Goal: Information Seeking & Learning: Learn about a topic

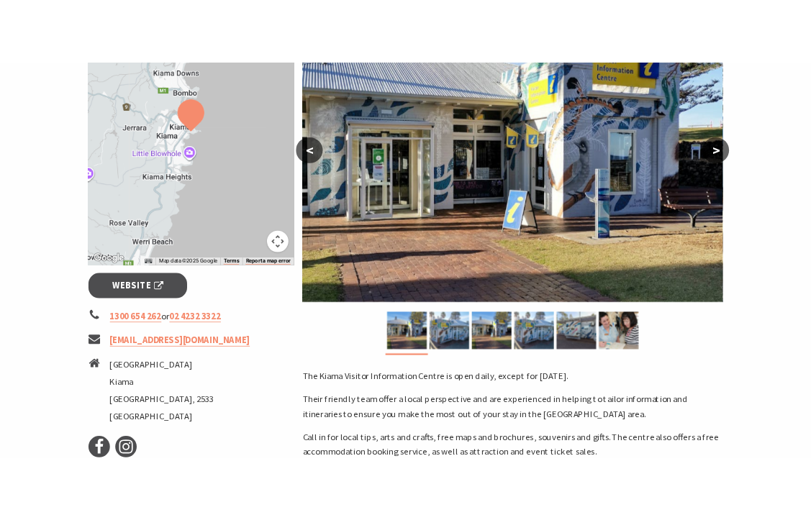
scroll to position [345, 0]
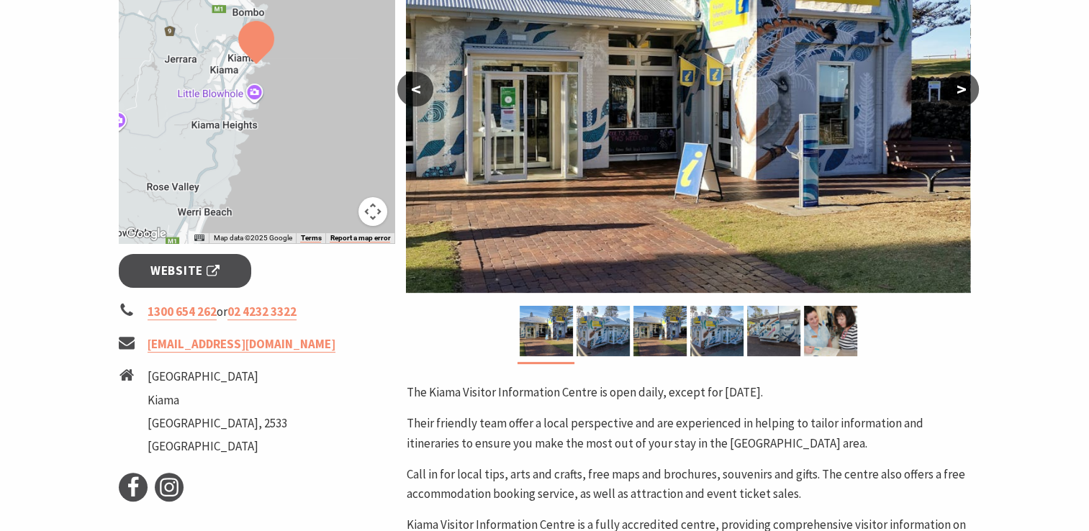
drag, startPoint x: 785, startPoint y: 1, endPoint x: 1065, endPoint y: 148, distance: 316.1
click at [1065, 148] on section "Home Info Services Visitor Info Centre Kiama Visitor Information Centre Kiama V…" at bounding box center [544, 310] width 1089 height 1157
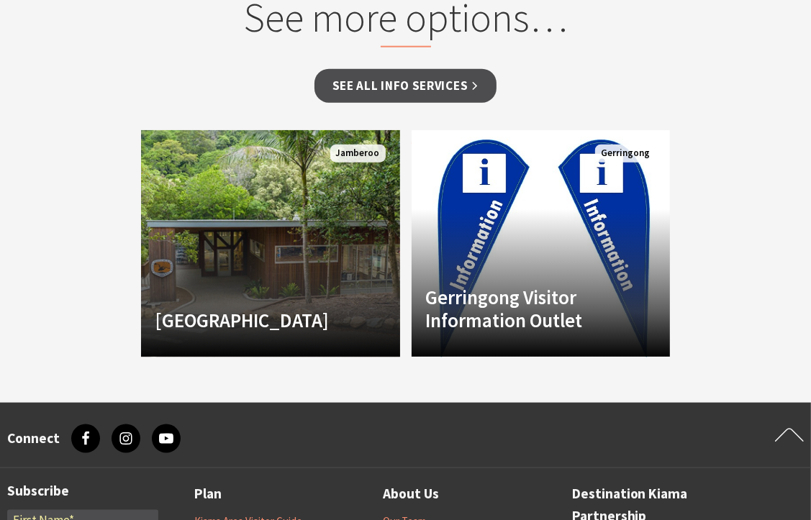
scroll to position [1305, 0]
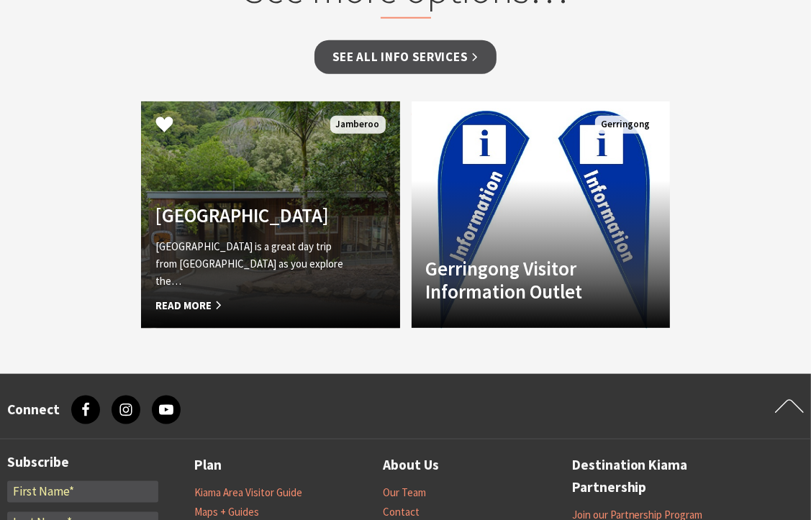
click at [193, 297] on span "Read More" at bounding box center [250, 305] width 191 height 17
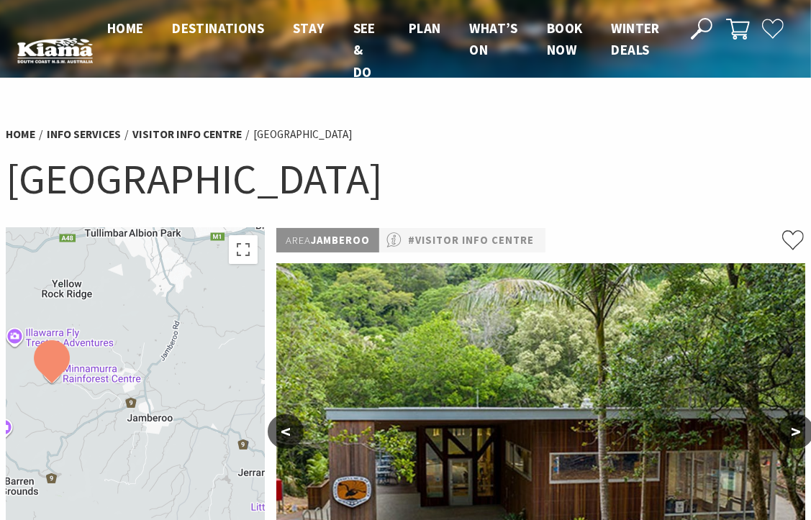
drag, startPoint x: 201, startPoint y: 389, endPoint x: 117, endPoint y: 369, distance: 86.6
click at [117, 369] on div at bounding box center [135, 407] width 259 height 358
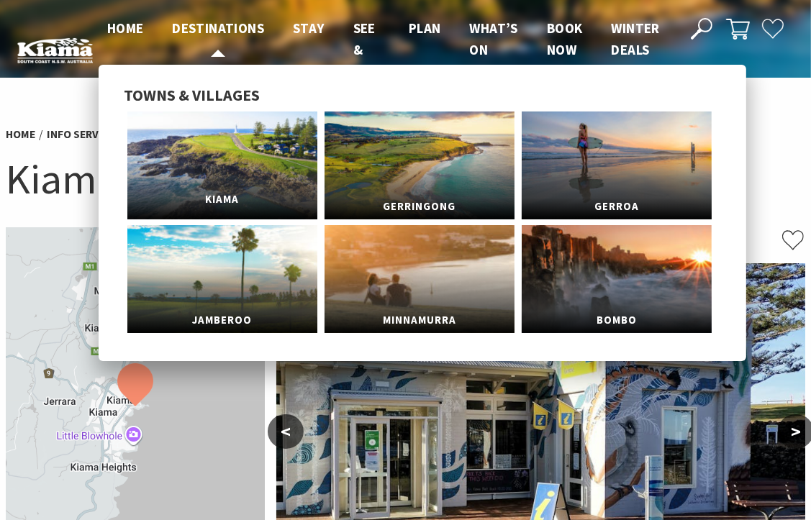
click at [198, 144] on link "Kiama" at bounding box center [222, 166] width 190 height 108
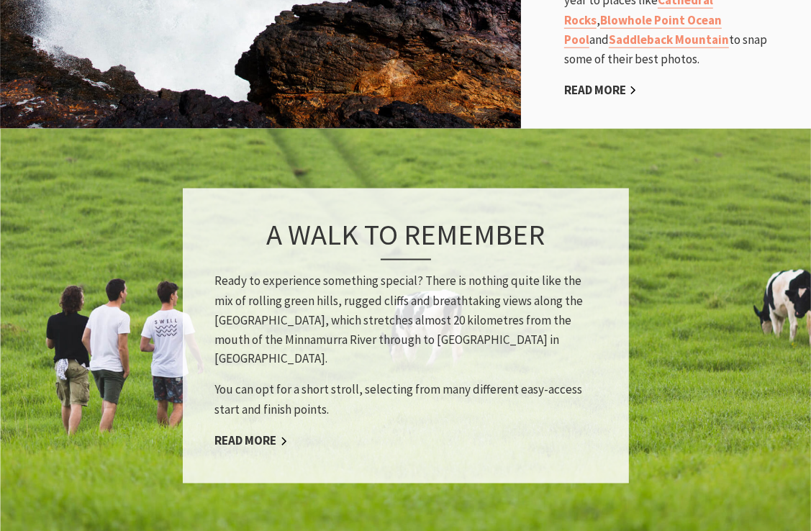
scroll to position [1324, 0]
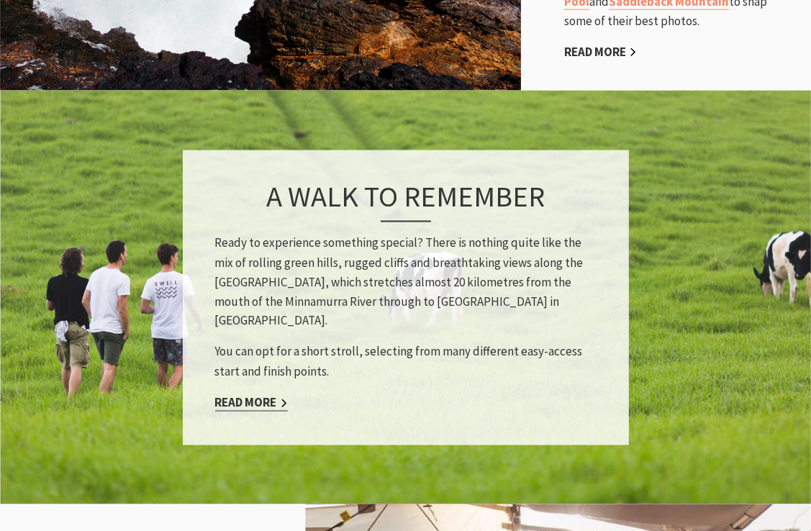
click at [265, 395] on link "Read More" at bounding box center [251, 403] width 73 height 17
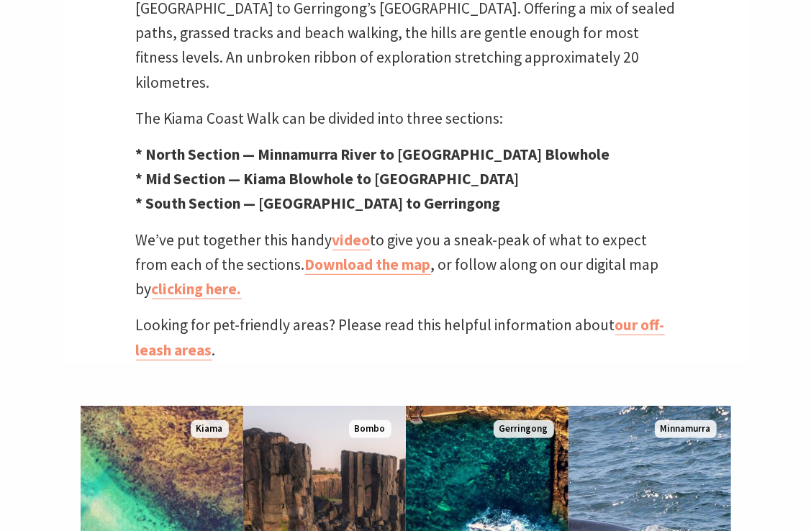
scroll to position [605, 0]
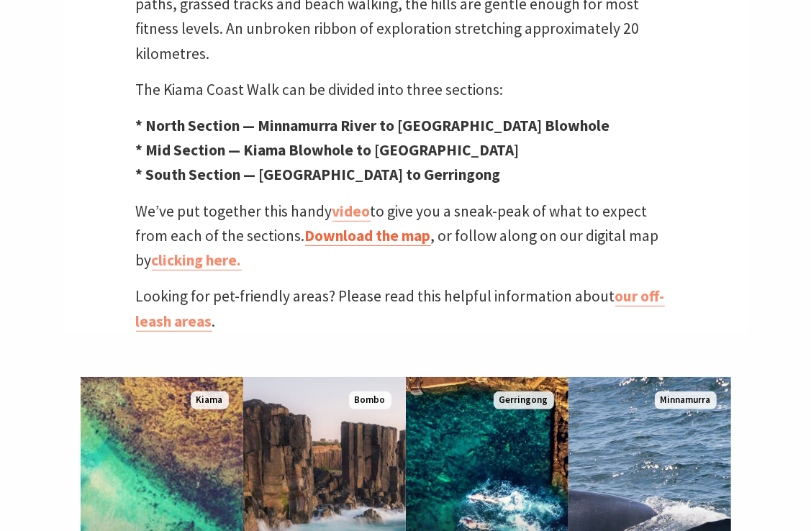
click at [371, 226] on link "Download the map" at bounding box center [368, 236] width 126 height 20
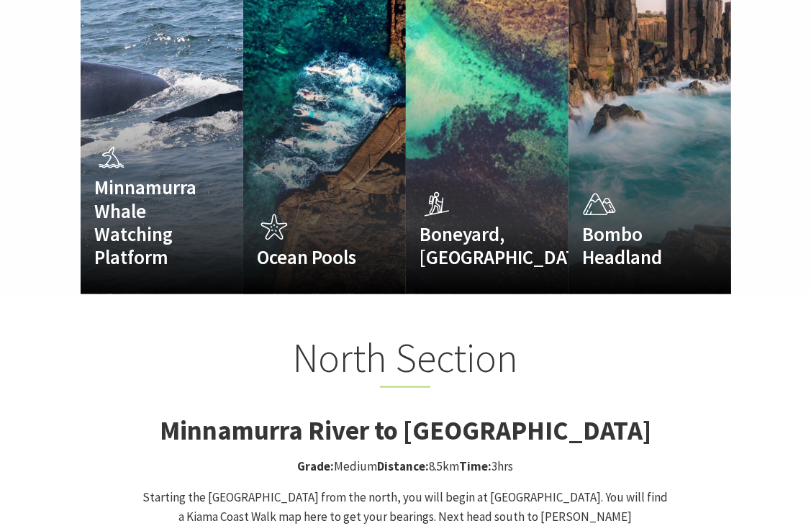
scroll to position [1062, 0]
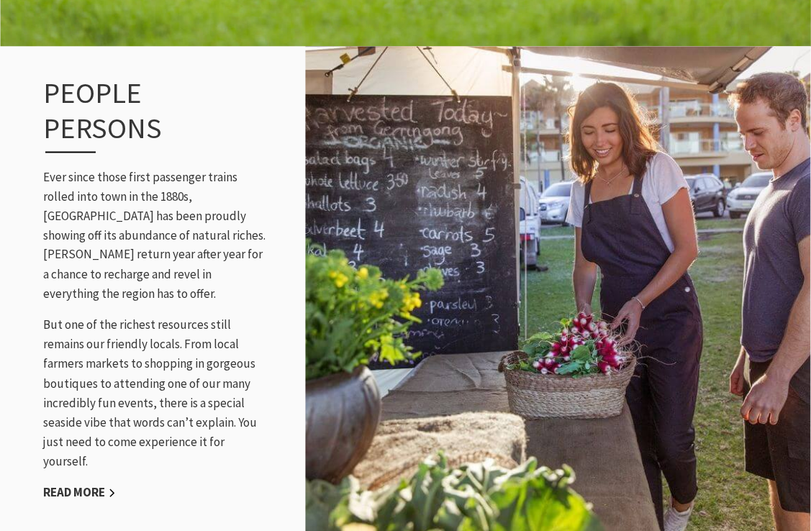
scroll to position [1785, 0]
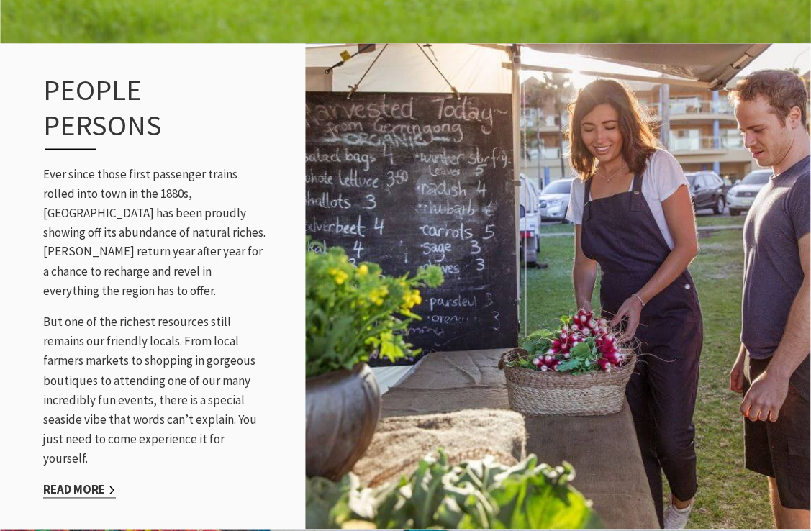
click at [80, 482] on link "Read More" at bounding box center [79, 490] width 73 height 17
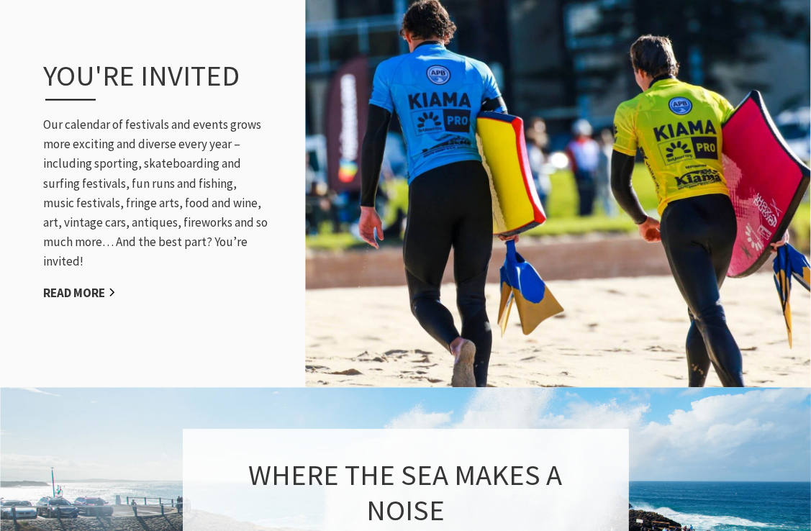
scroll to position [1612, 0]
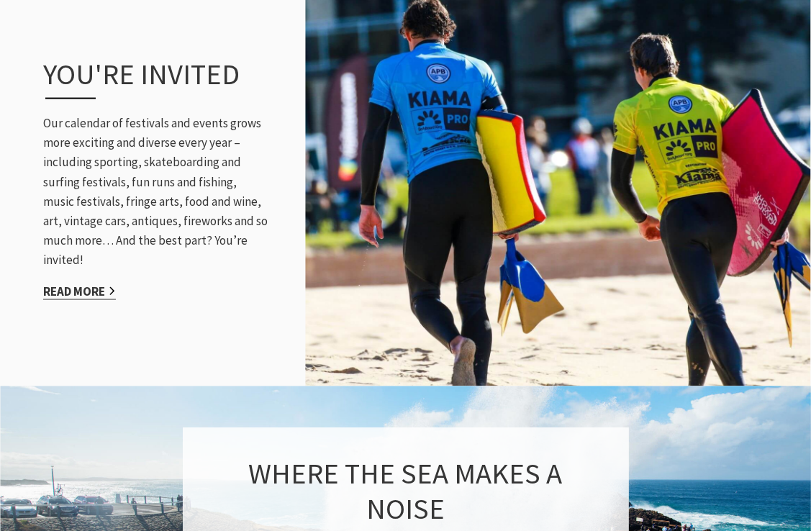
click at [79, 284] on link "Read More" at bounding box center [79, 292] width 73 height 17
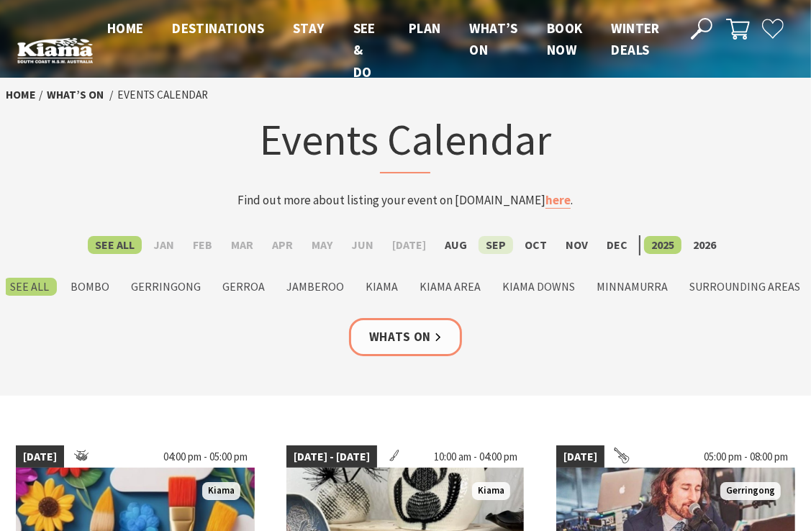
click at [491, 249] on label "Sep" at bounding box center [496, 245] width 35 height 18
click at [0, 0] on input "Sep" at bounding box center [0, 0] width 0 height 0
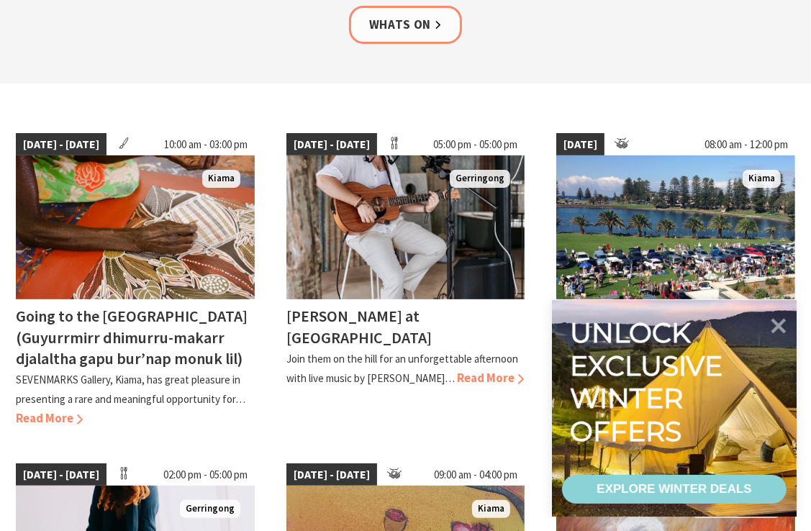
scroll to position [317, 0]
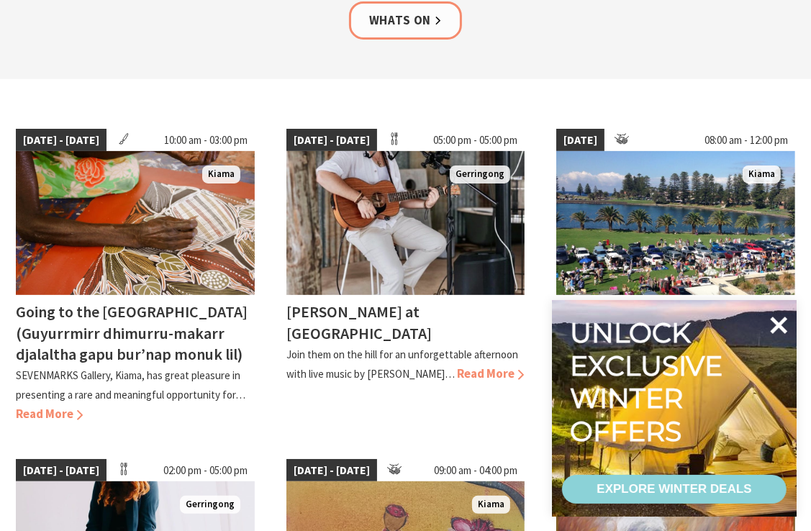
click at [773, 326] on icon at bounding box center [778, 325] width 35 height 35
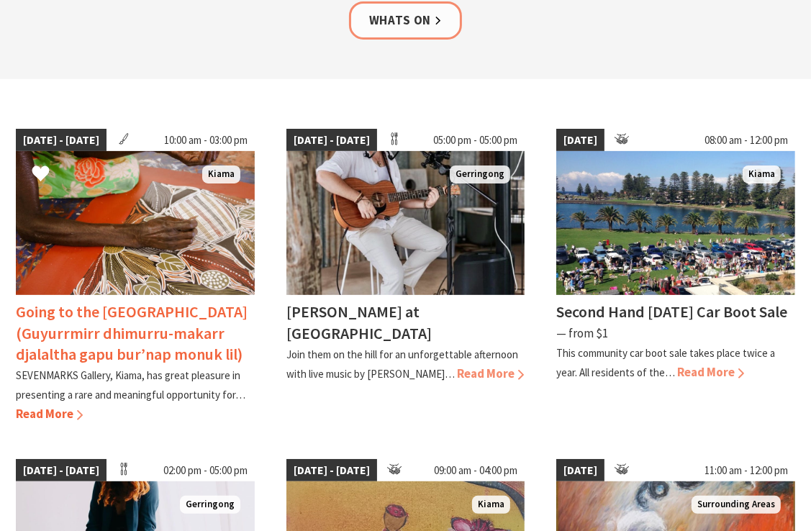
click at [191, 141] on span "10:00 am - 03:00 pm" at bounding box center [206, 140] width 98 height 23
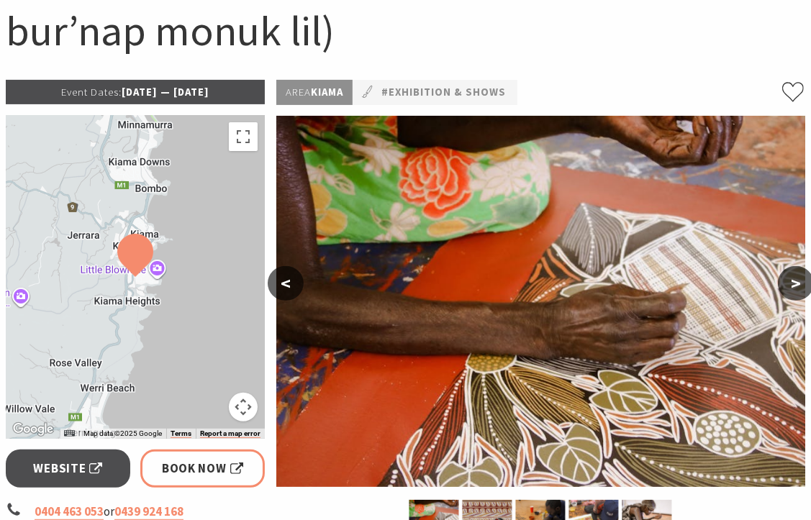
scroll to position [259, 0]
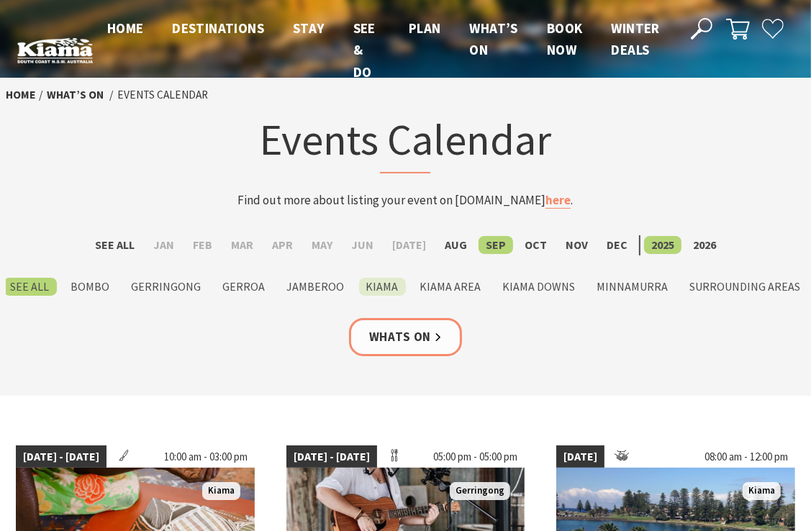
click at [379, 286] on label "Kiama" at bounding box center [382, 287] width 47 height 18
click at [0, 0] on input "Kiama" at bounding box center [0, 0] width 0 height 0
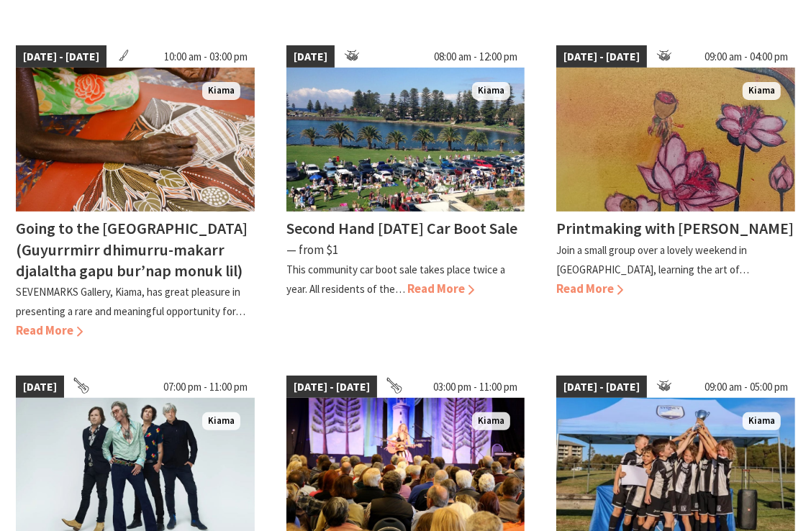
scroll to position [403, 0]
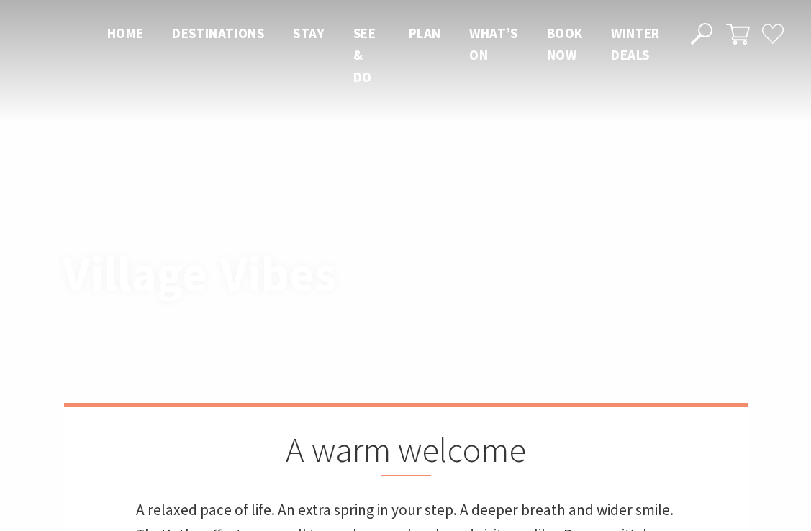
scroll to position [1612, 0]
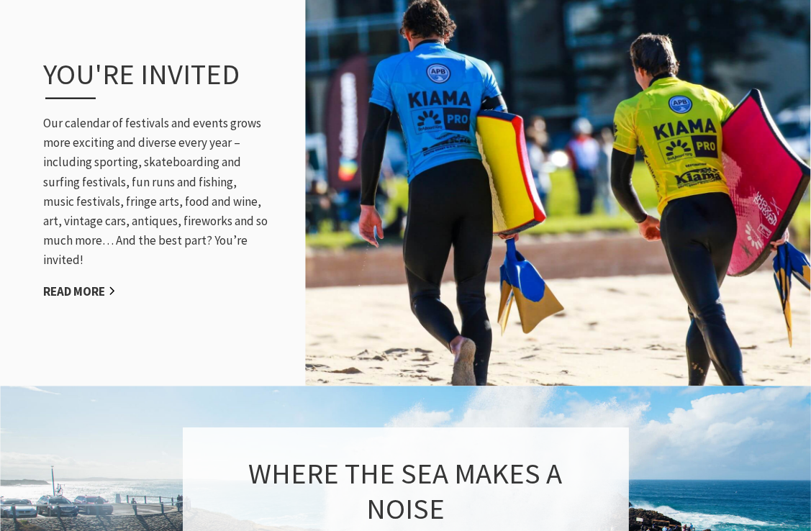
click at [179, 198] on p "Our calendar of festivals and events grows more exciting and diverse every year…" at bounding box center [156, 192] width 226 height 157
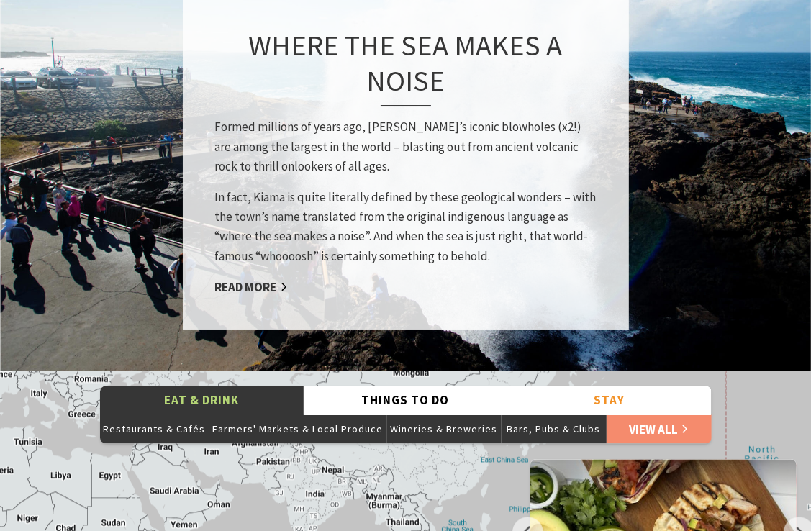
scroll to position [2044, 0]
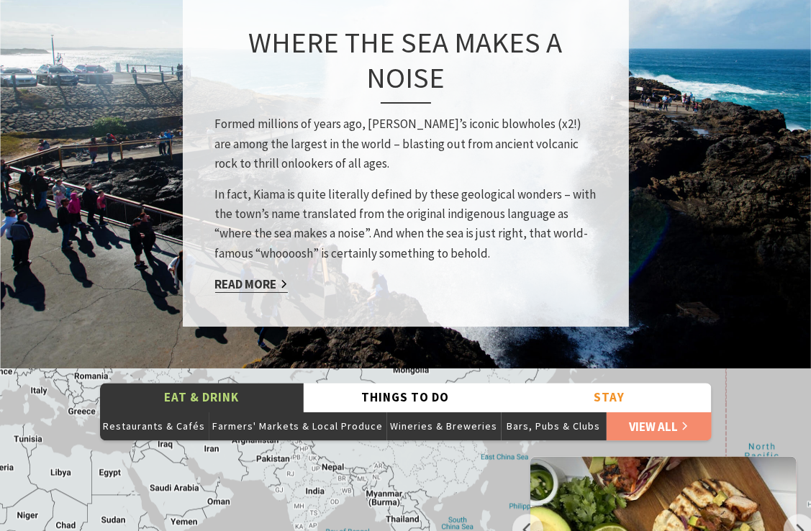
click at [232, 277] on link "Read More" at bounding box center [251, 284] width 73 height 17
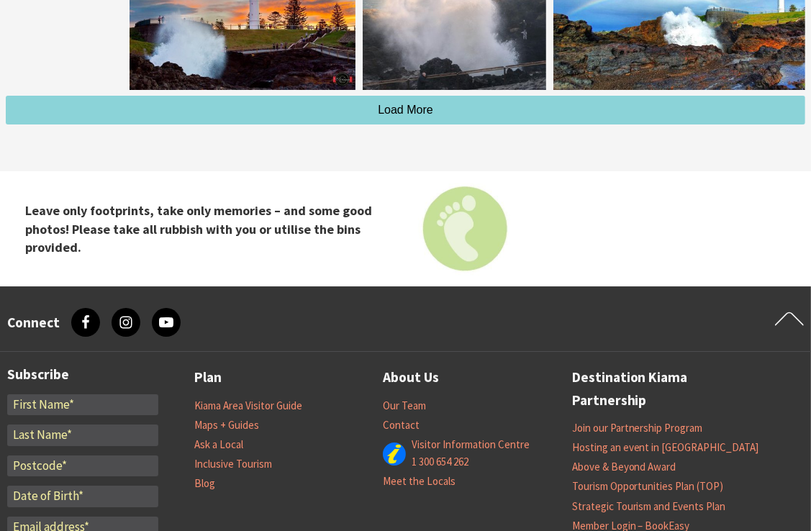
scroll to position [3685, 0]
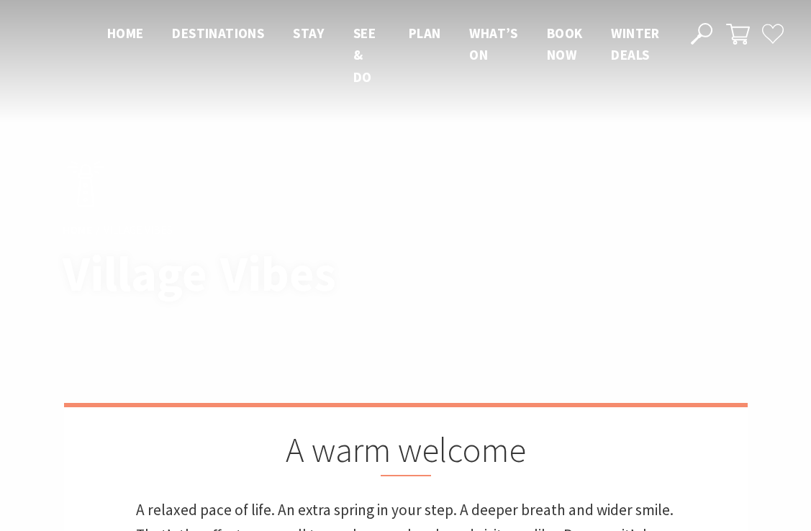
scroll to position [2044, 0]
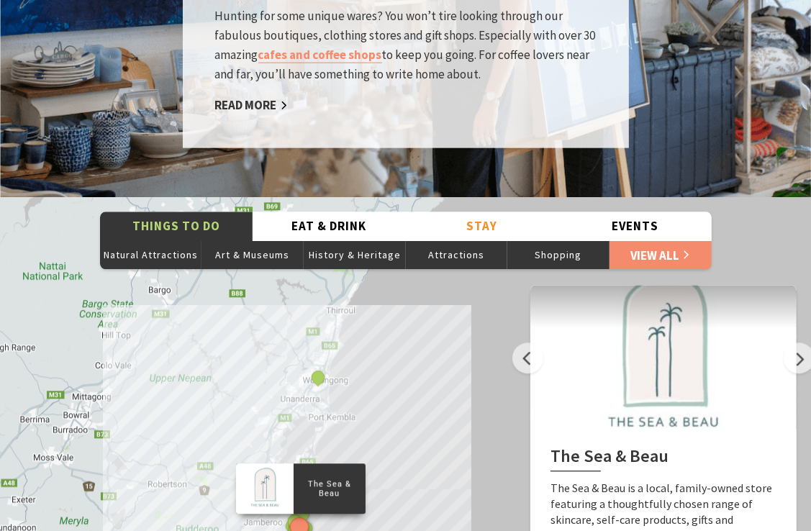
scroll to position [2533, 0]
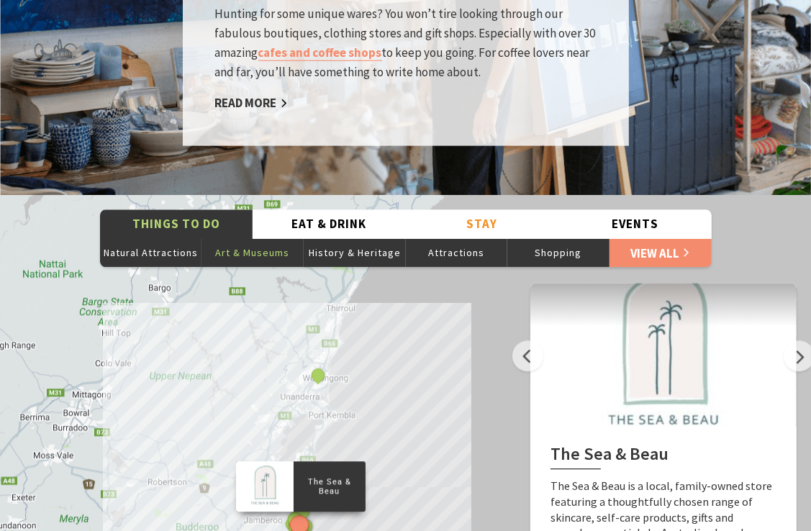
click at [245, 238] on button "Art & Museums" at bounding box center [253, 252] width 102 height 29
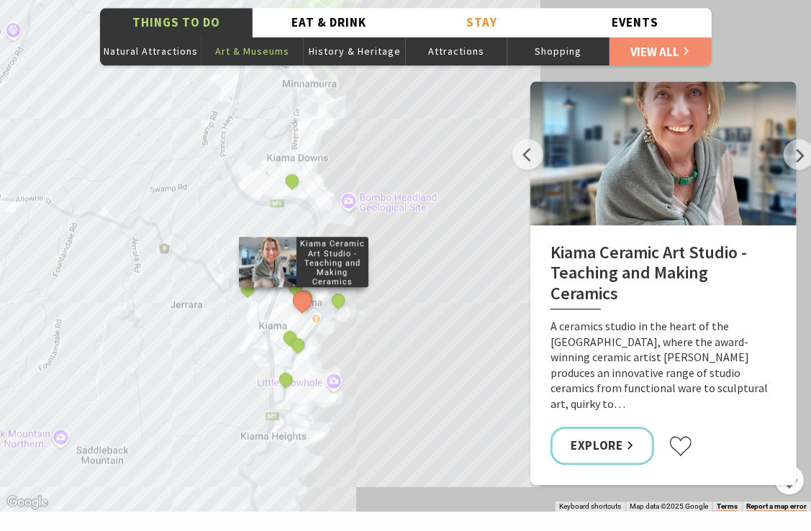
scroll to position [2706, 0]
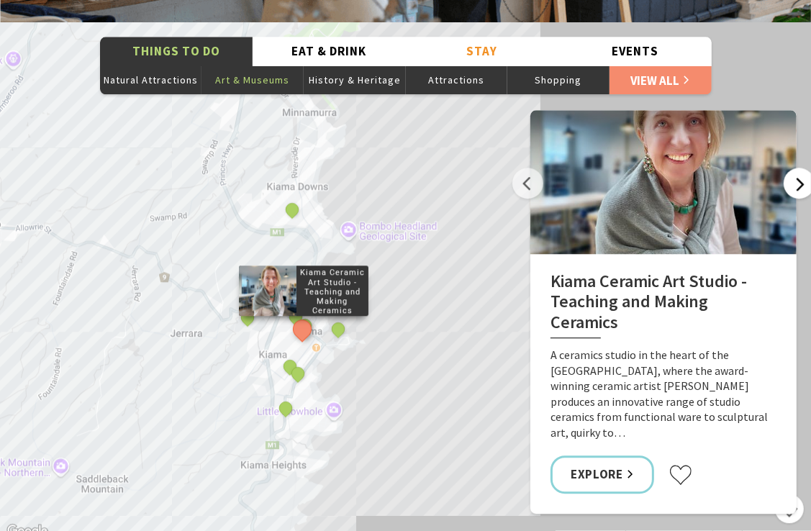
click at [800, 168] on button "Next" at bounding box center [799, 183] width 31 height 31
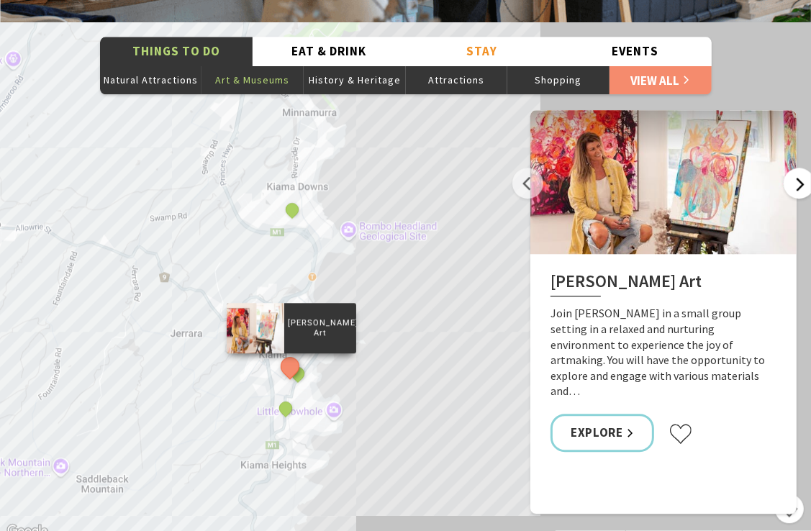
click at [800, 168] on button "Next" at bounding box center [799, 183] width 31 height 31
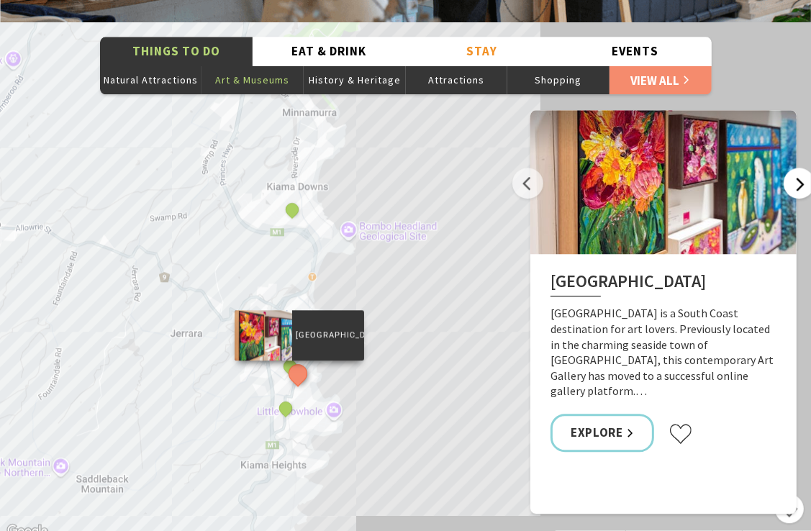
click at [800, 168] on button "Next" at bounding box center [799, 183] width 31 height 31
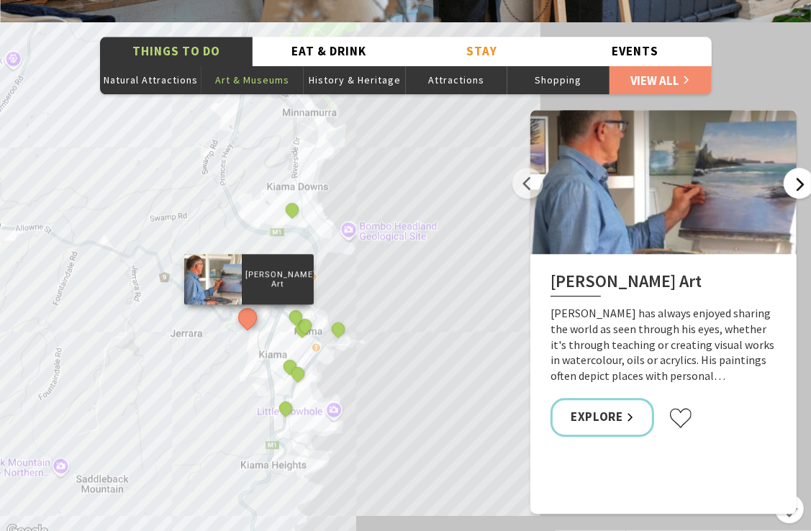
click at [800, 168] on button "Next" at bounding box center [799, 183] width 31 height 31
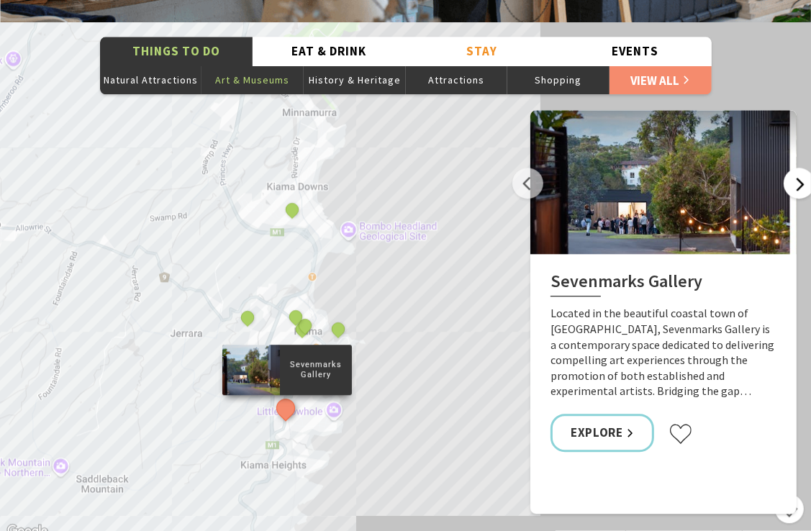
click at [800, 168] on button "Next" at bounding box center [799, 183] width 31 height 31
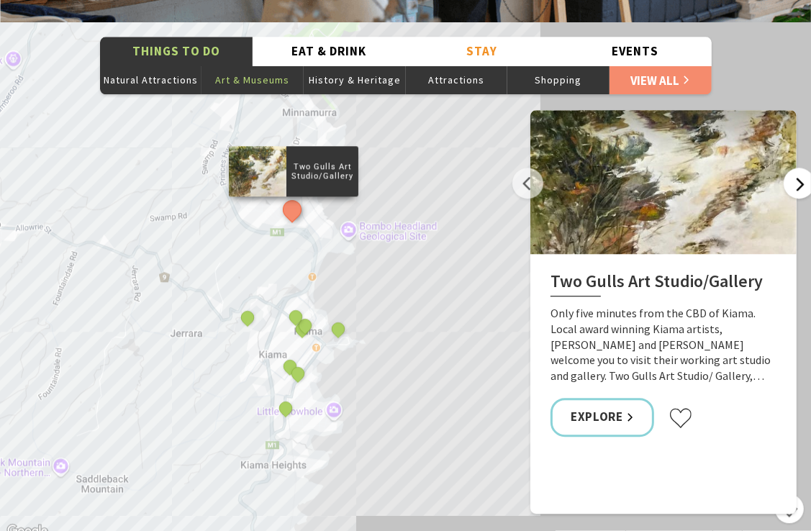
click at [800, 168] on button "Next" at bounding box center [799, 183] width 31 height 31
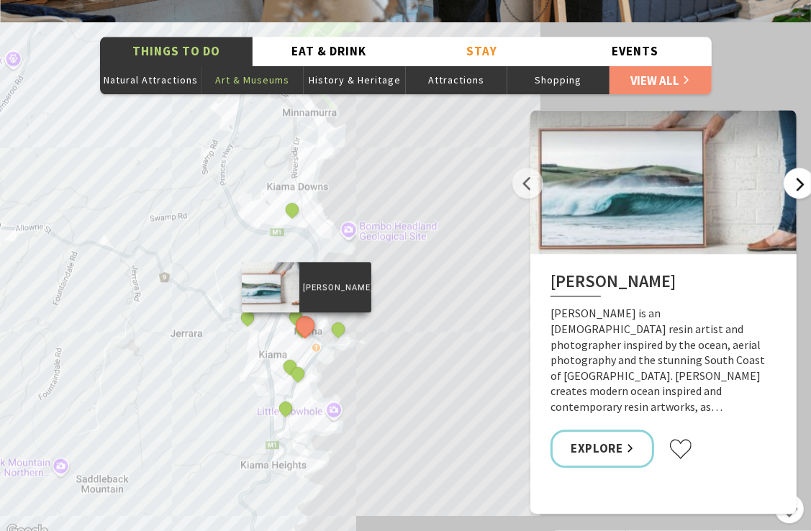
click at [800, 168] on button "Next" at bounding box center [799, 183] width 31 height 31
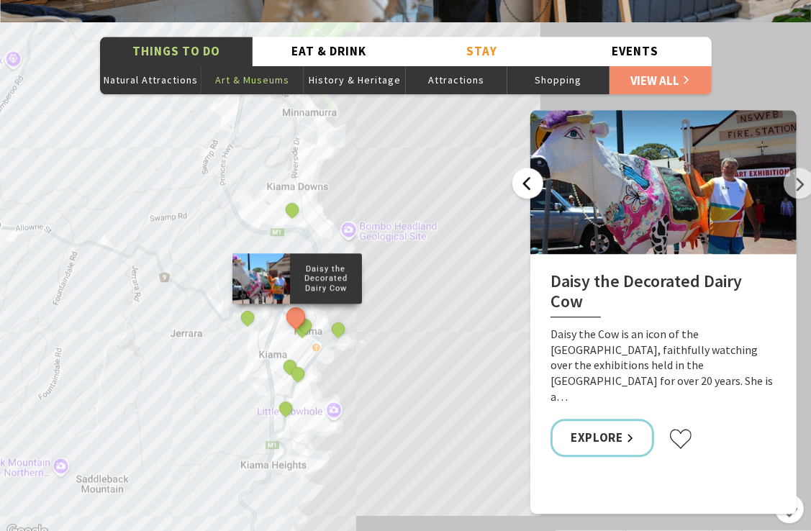
click at [524, 168] on button "Previous" at bounding box center [527, 183] width 31 height 31
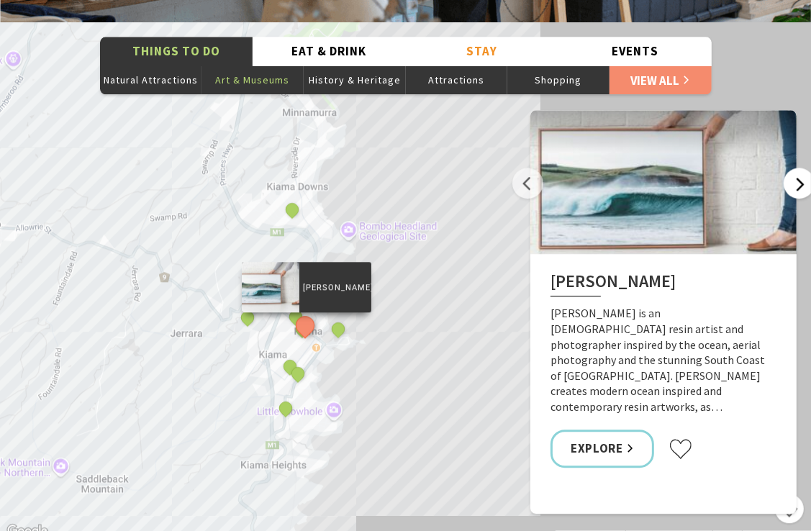
click at [797, 168] on button "Next" at bounding box center [799, 183] width 31 height 31
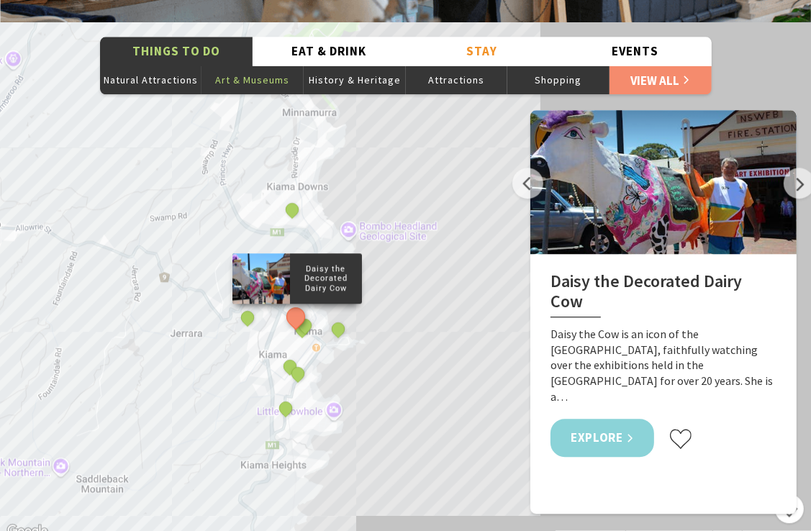
click at [613, 419] on link "Explore" at bounding box center [603, 438] width 104 height 38
click at [195, 300] on div "Kiama Ceramic Art Studio - Teaching and Making Ceramics Kerry Bruce Art Fern St…" at bounding box center [405, 281] width 811 height 518
click at [796, 168] on button "Next" at bounding box center [799, 183] width 31 height 31
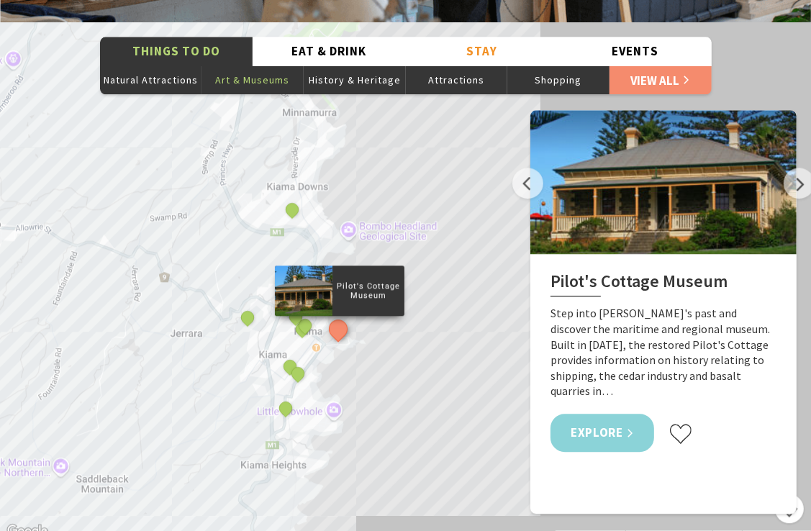
click at [602, 414] on link "Explore" at bounding box center [603, 433] width 104 height 38
click at [801, 168] on button "Next" at bounding box center [799, 183] width 31 height 31
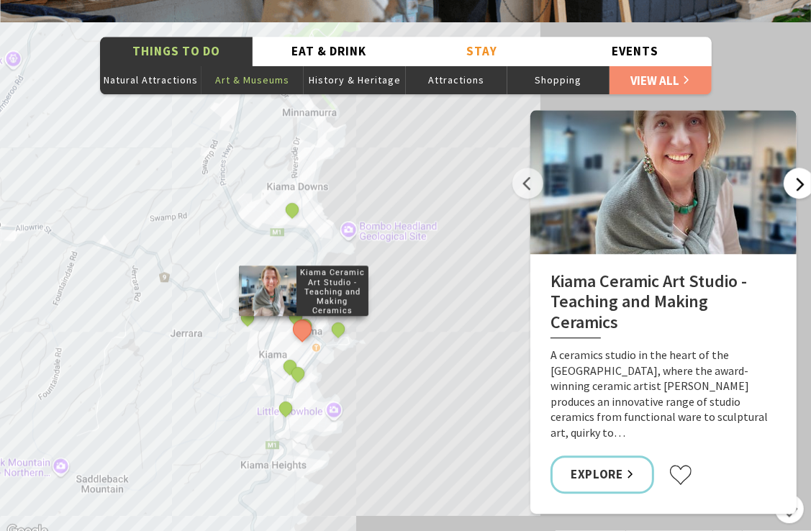
click at [801, 168] on button "Next" at bounding box center [799, 183] width 31 height 31
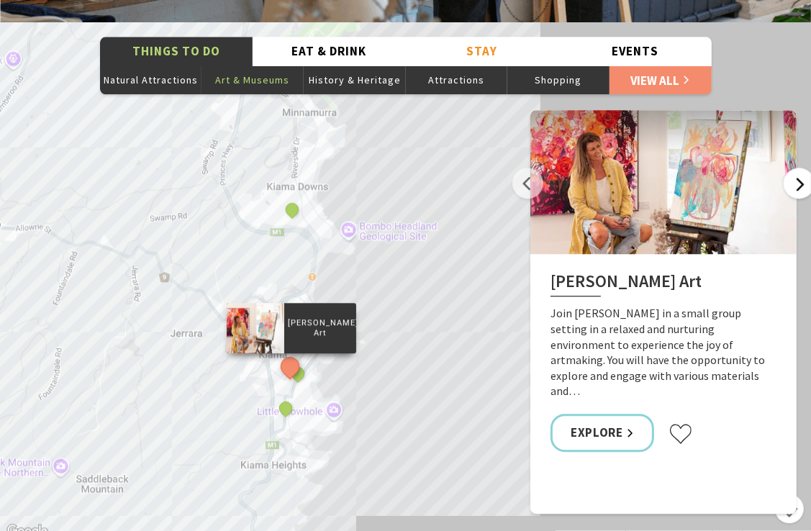
click at [801, 168] on button "Next" at bounding box center [799, 183] width 31 height 31
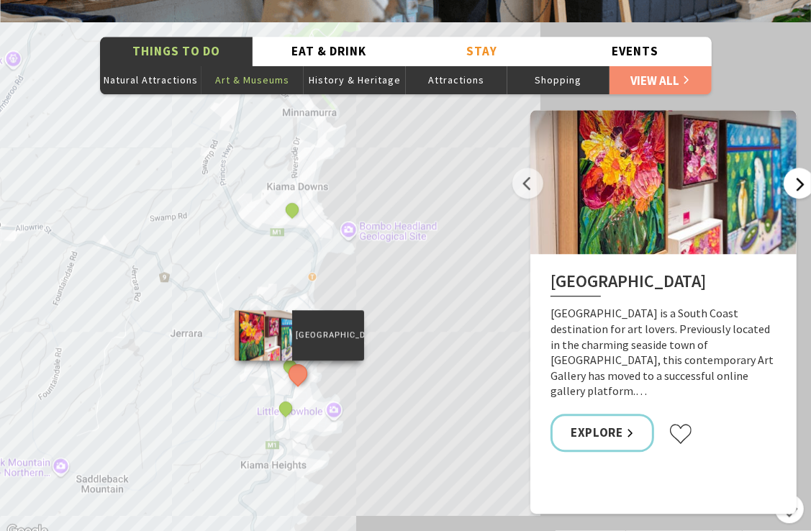
click at [801, 168] on button "Next" at bounding box center [799, 183] width 31 height 31
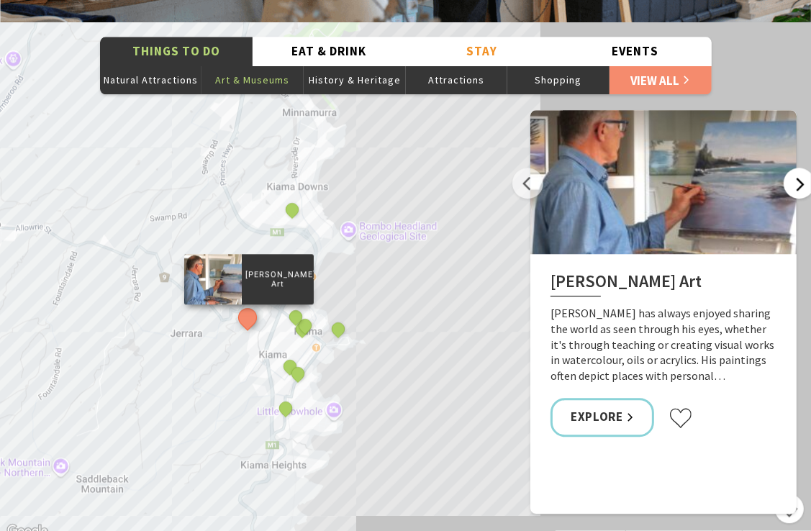
click at [801, 168] on button "Next" at bounding box center [799, 183] width 31 height 31
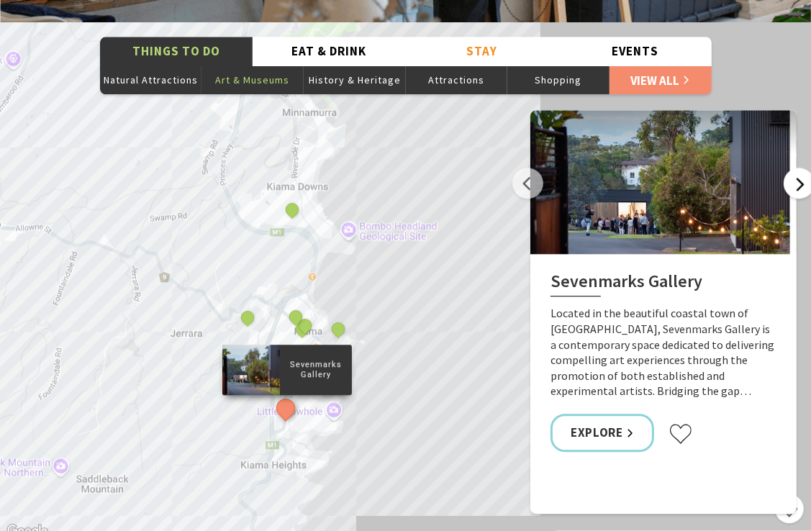
click at [801, 168] on button "Next" at bounding box center [799, 183] width 31 height 31
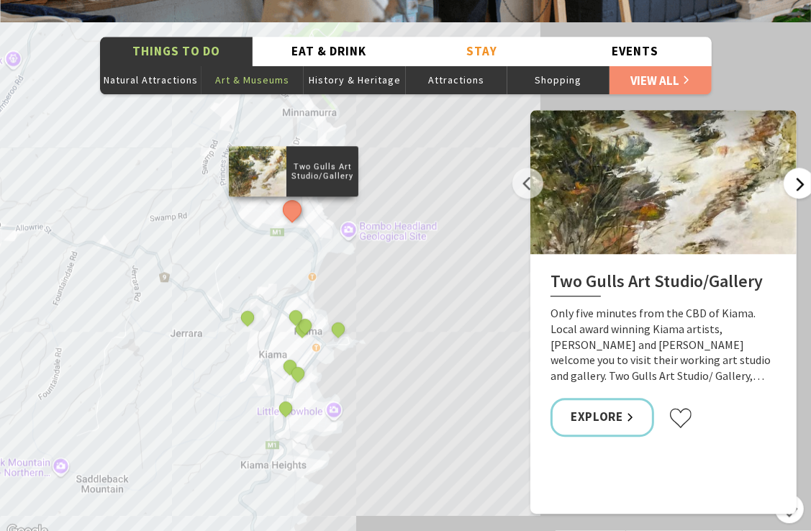
click at [801, 168] on button "Next" at bounding box center [799, 183] width 31 height 31
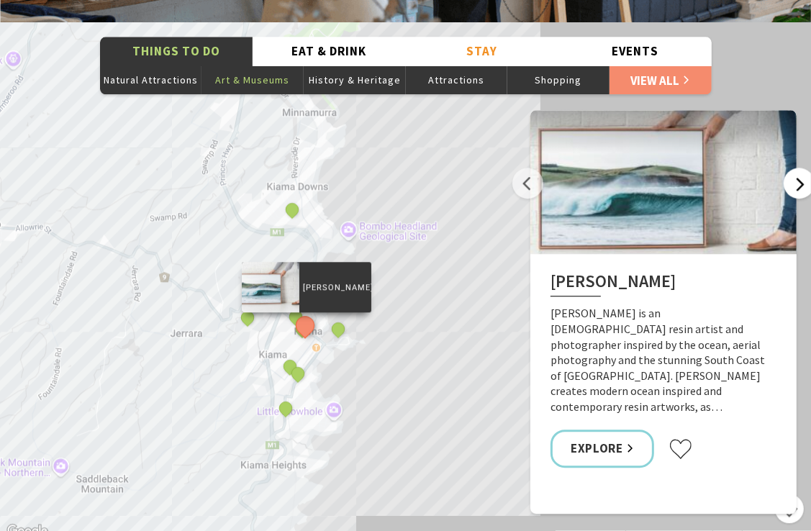
click at [801, 168] on button "Next" at bounding box center [799, 183] width 31 height 31
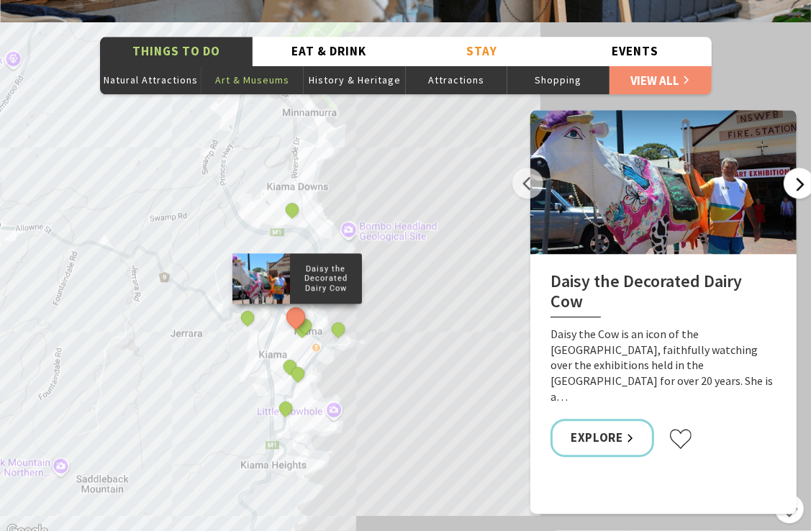
click at [801, 168] on button "Next" at bounding box center [799, 183] width 31 height 31
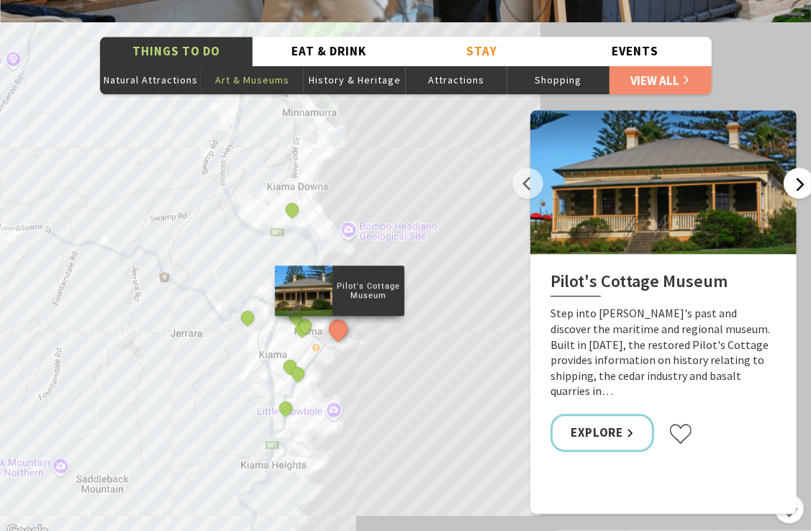
click at [801, 168] on button "Next" at bounding box center [799, 183] width 31 height 31
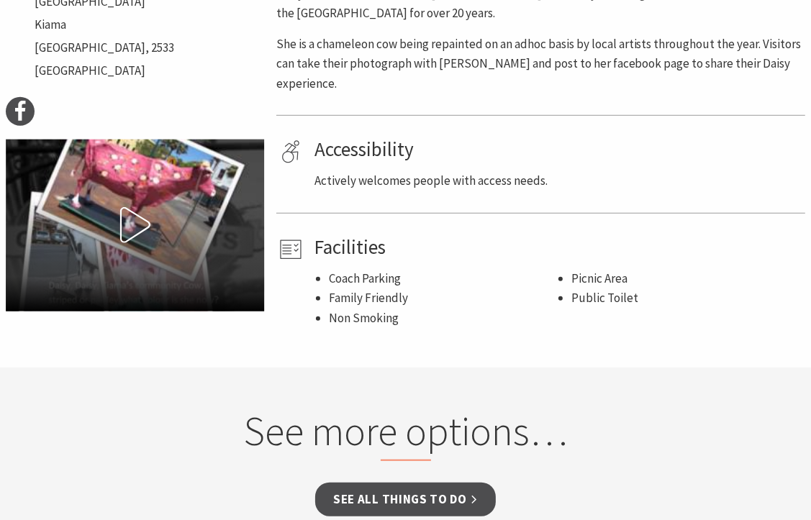
scroll to position [749, 0]
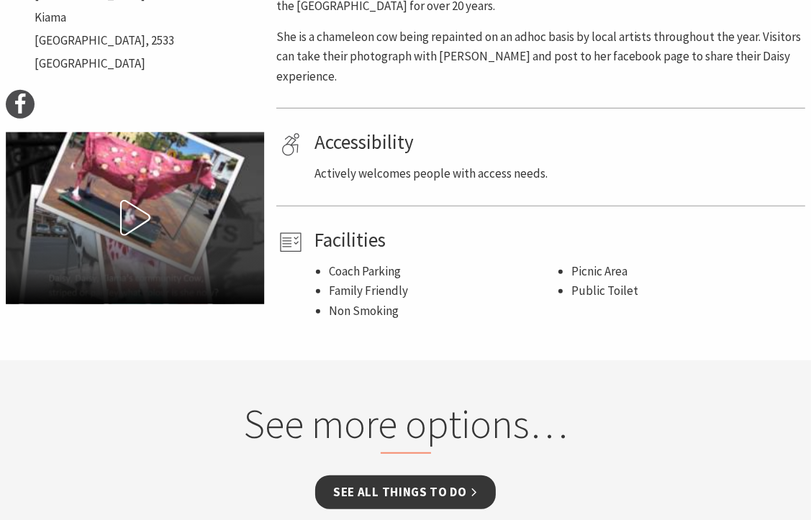
click at [442, 476] on link "See all Things To Do" at bounding box center [405, 493] width 181 height 34
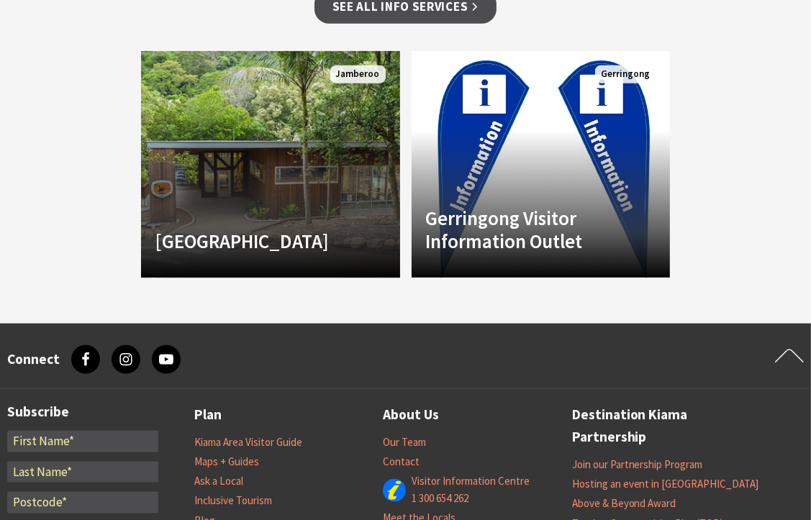
scroll to position [1353, 0]
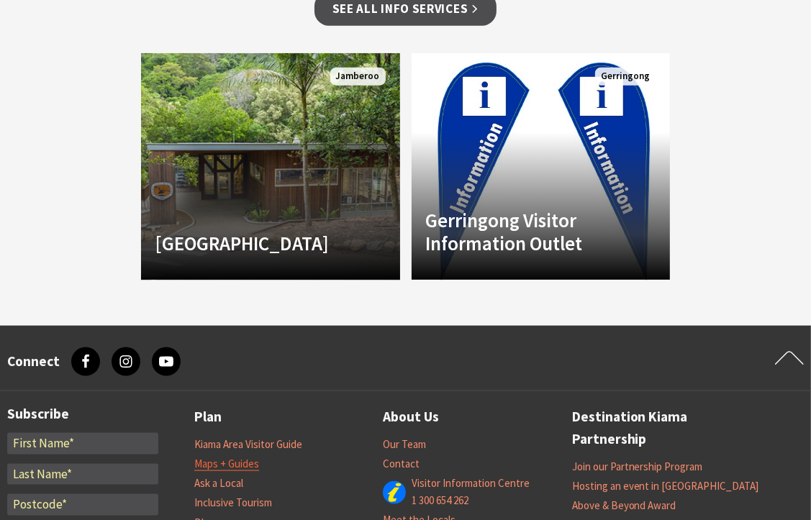
click at [240, 457] on link "Maps + Guides" at bounding box center [226, 464] width 65 height 14
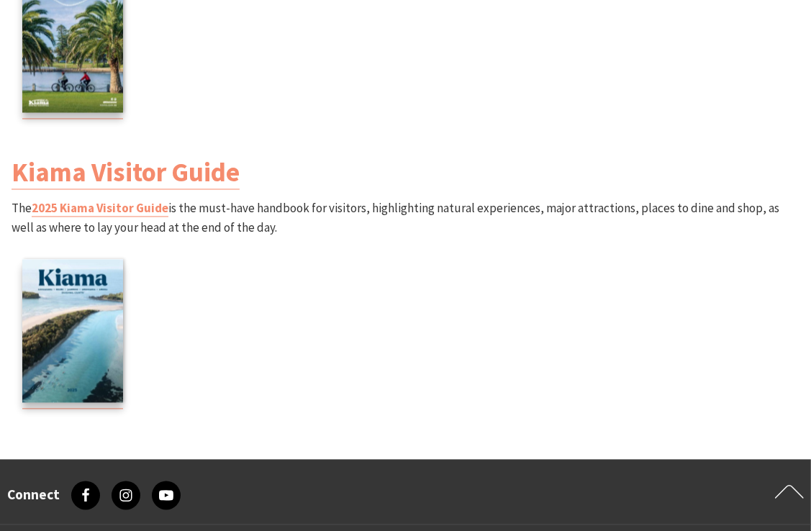
scroll to position [1958, 0]
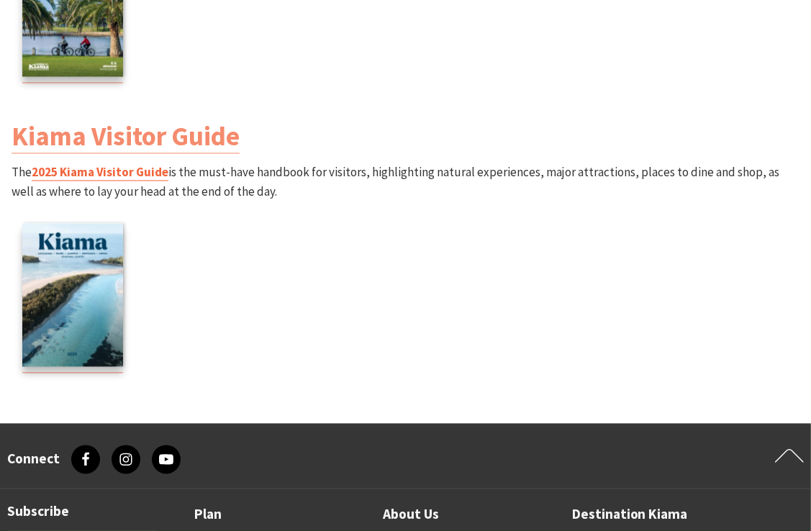
click at [108, 174] on link "2025 Kiama Visitor Guide" at bounding box center [100, 173] width 137 height 17
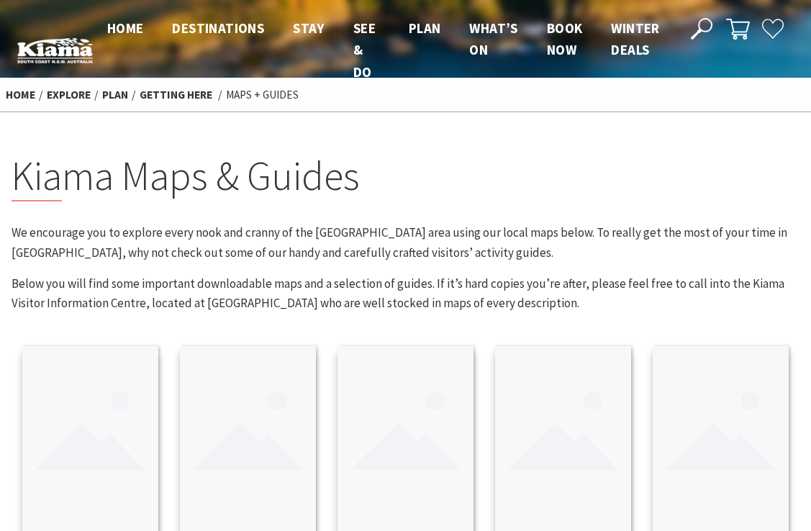
scroll to position [2034, 0]
